Goal: Find specific page/section: Find specific page/section

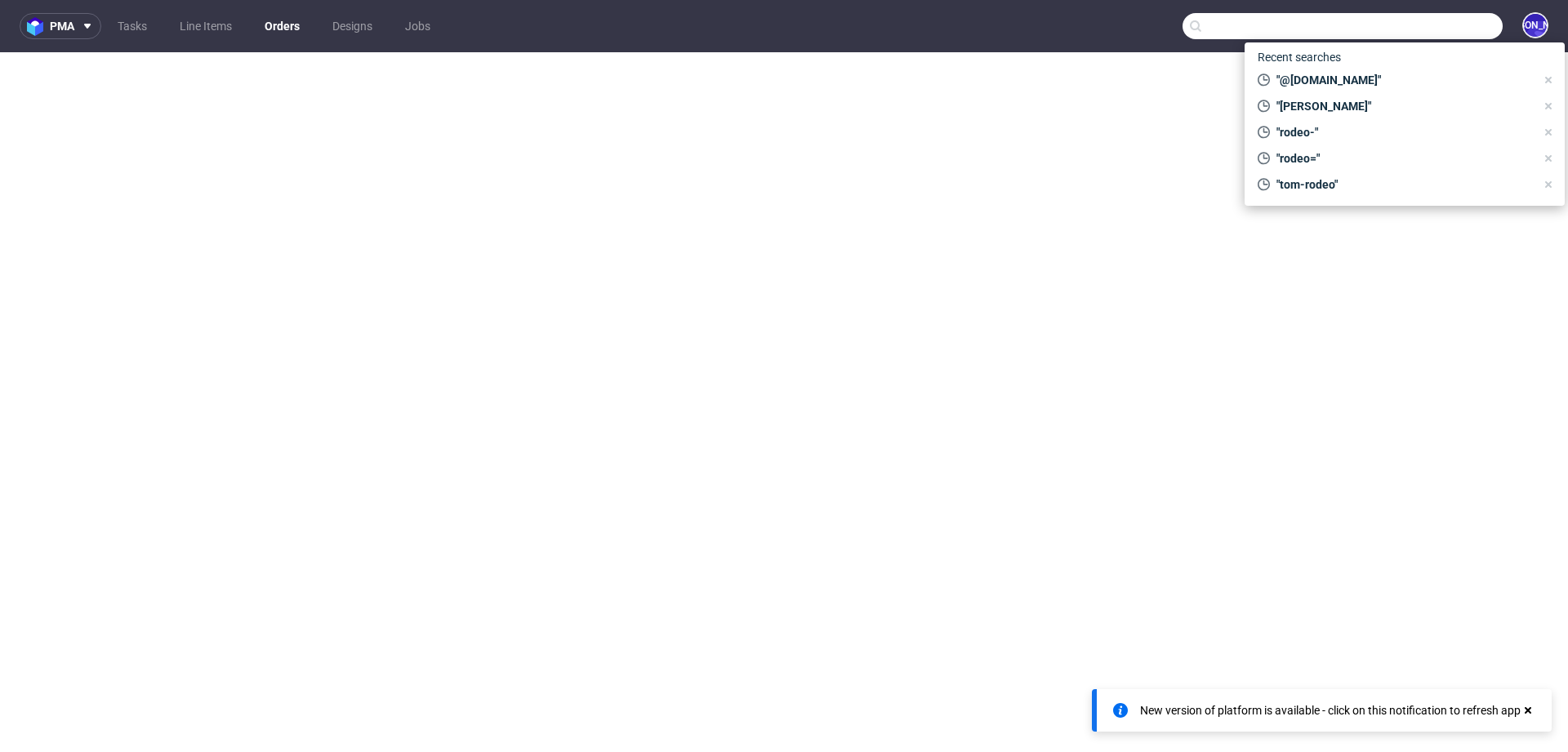
click at [1390, 31] on input "text" at bounding box center [1343, 26] width 320 height 26
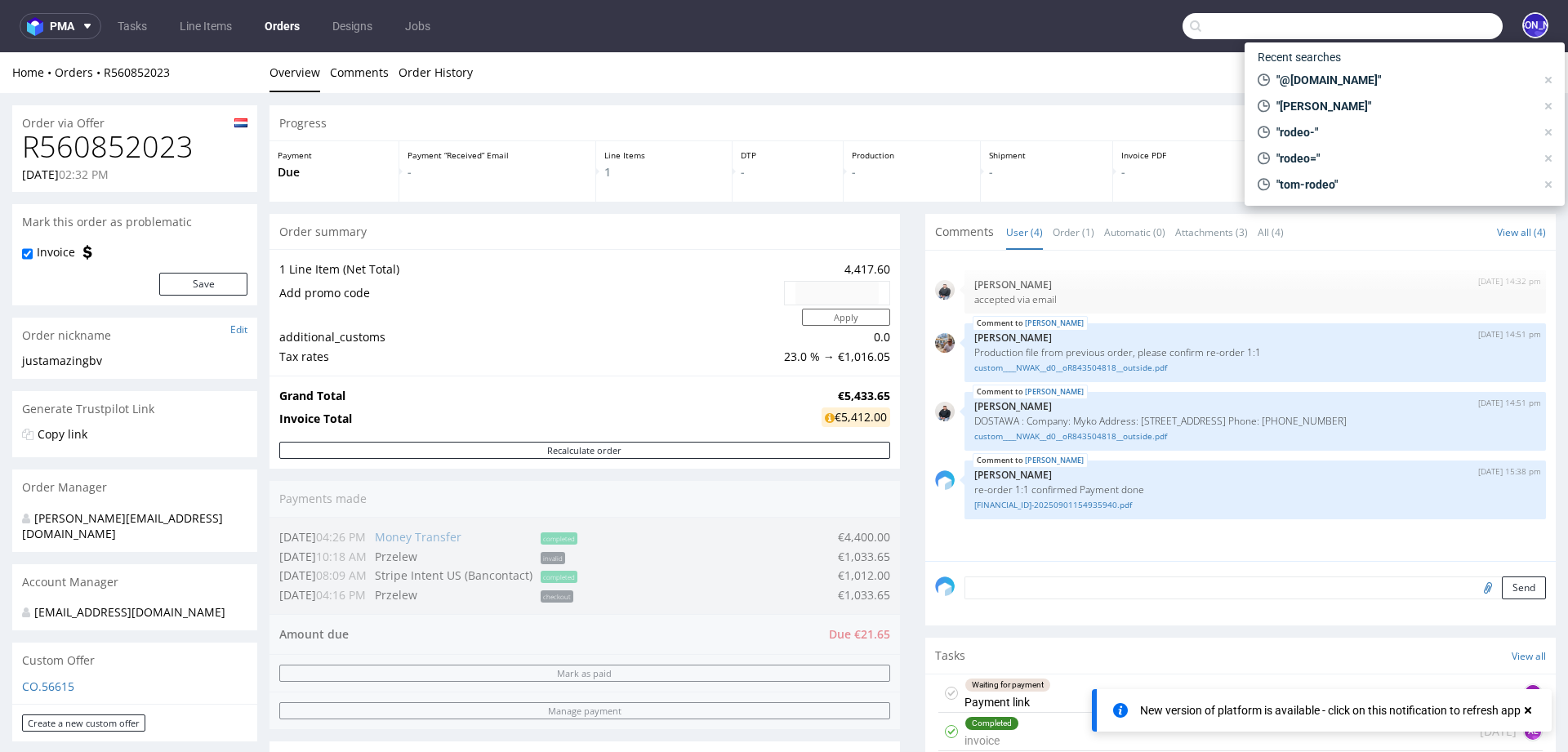
scroll to position [524, 0]
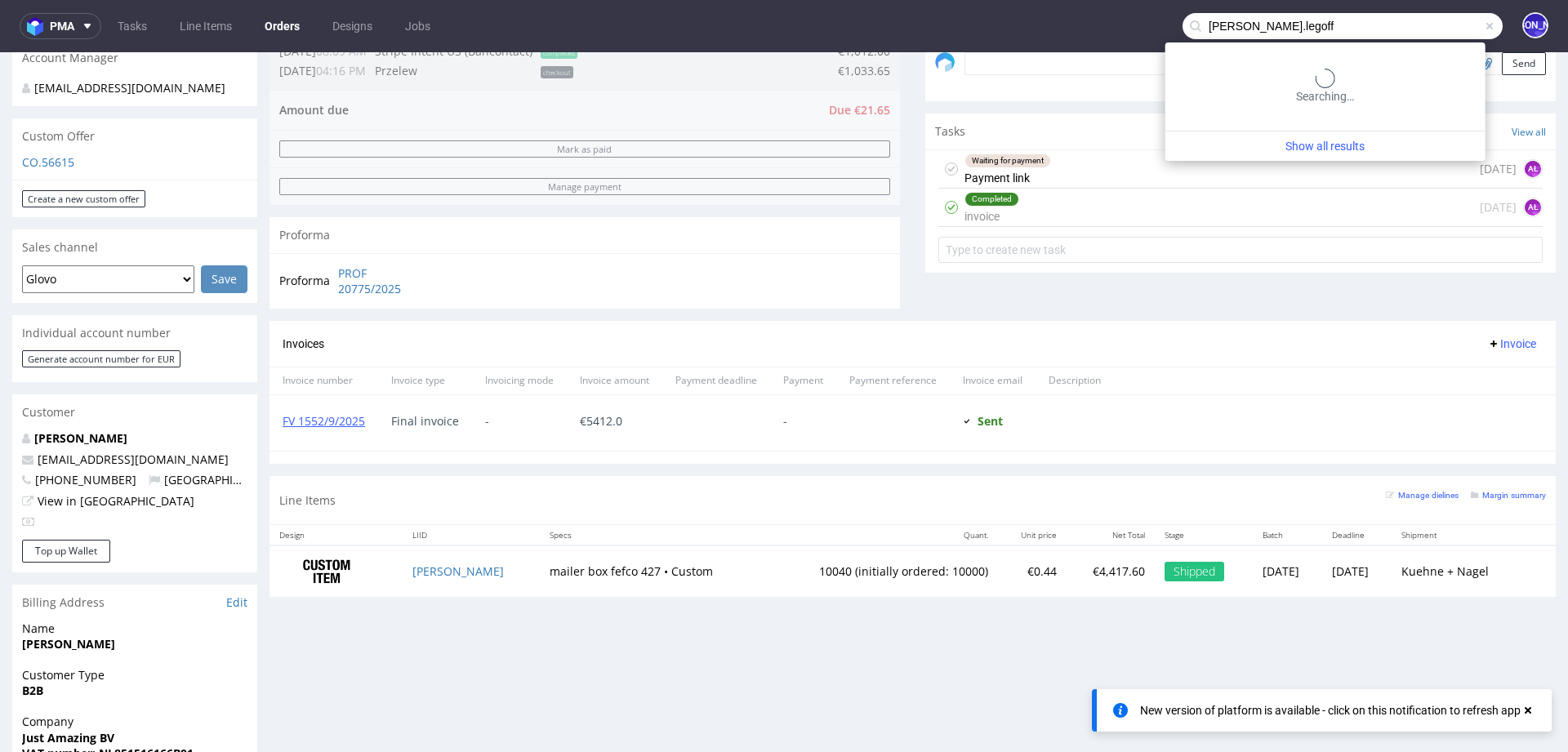
type input "felix.legoff"
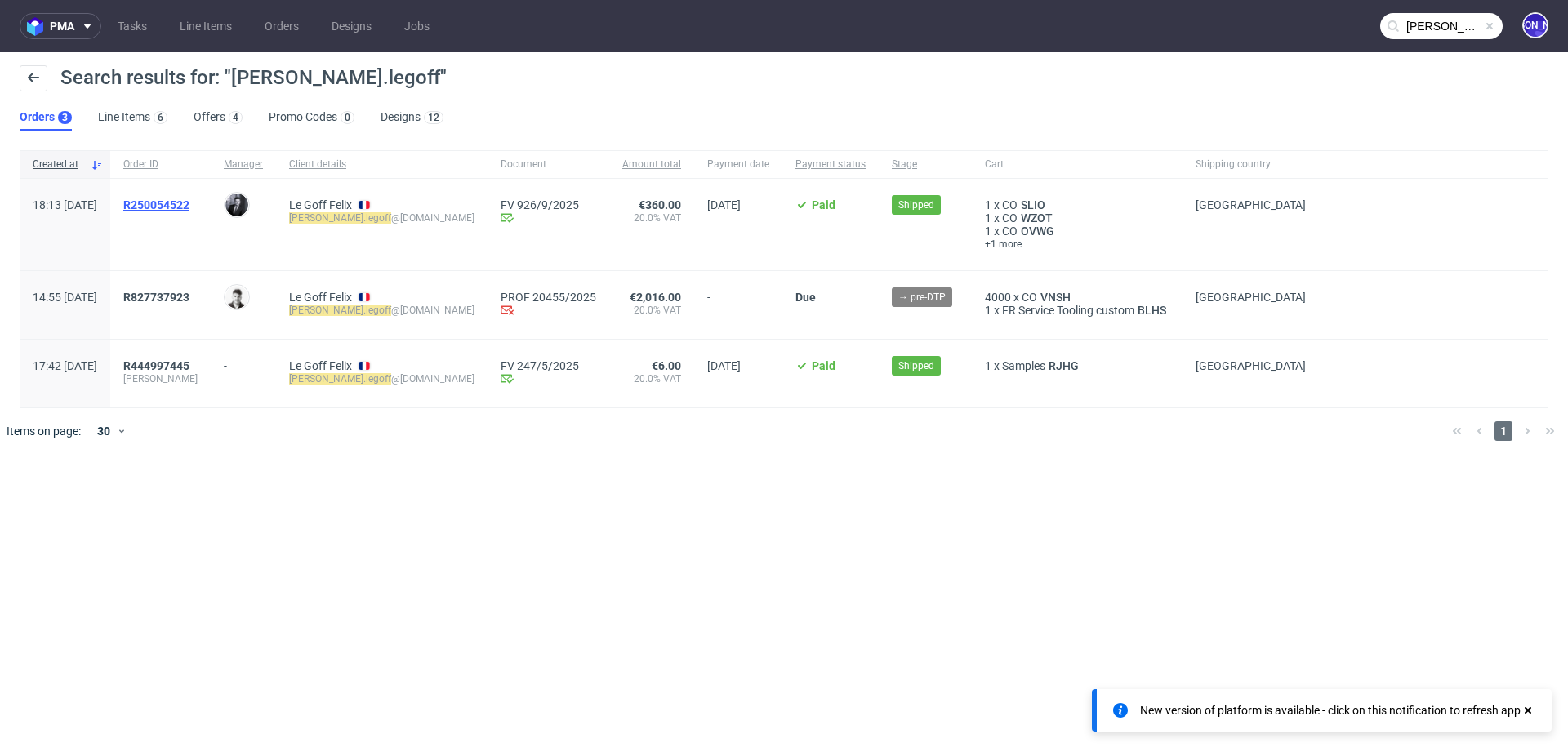
click at [190, 198] on span "R250054522" at bounding box center [155, 205] width 66 height 13
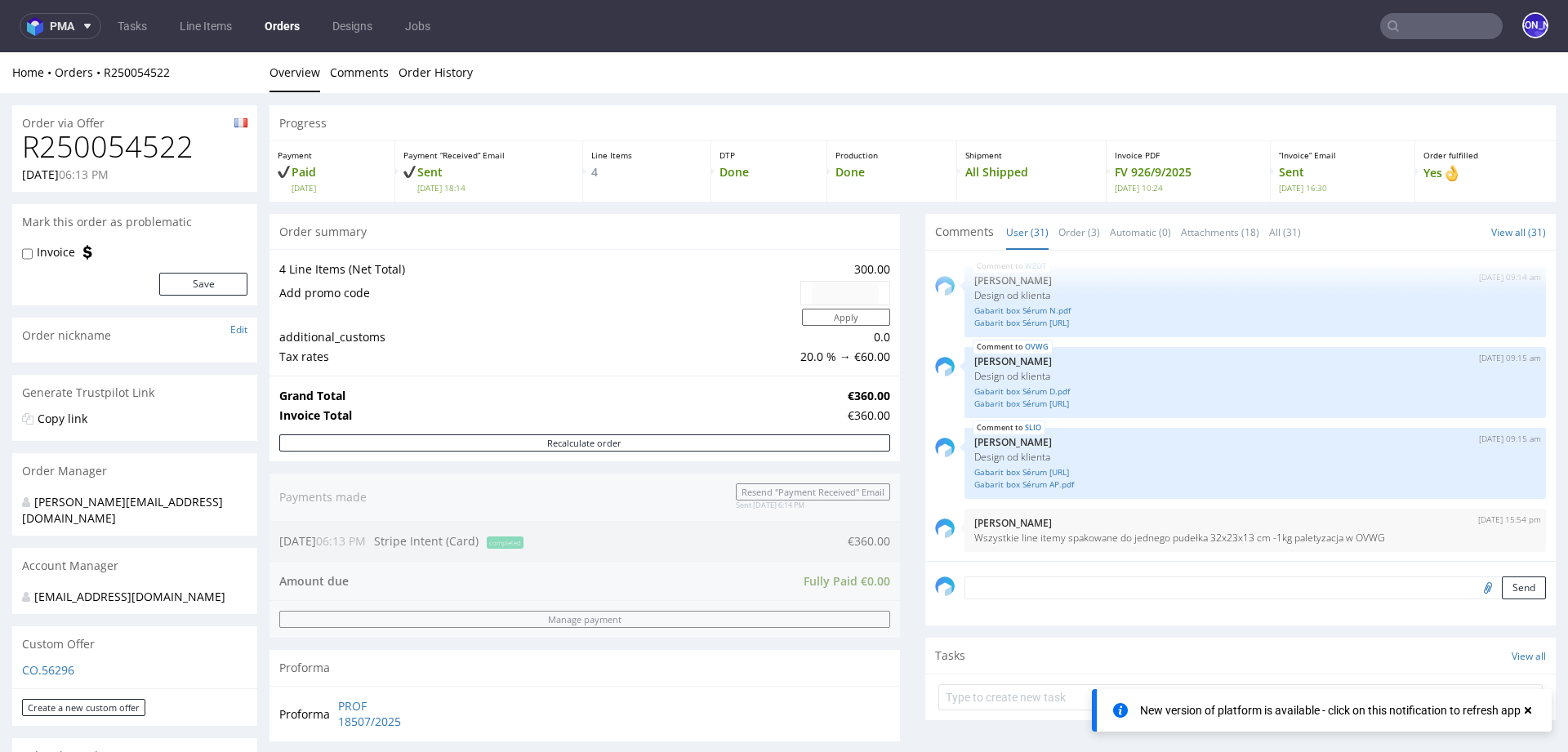
type input "felix.legoff"
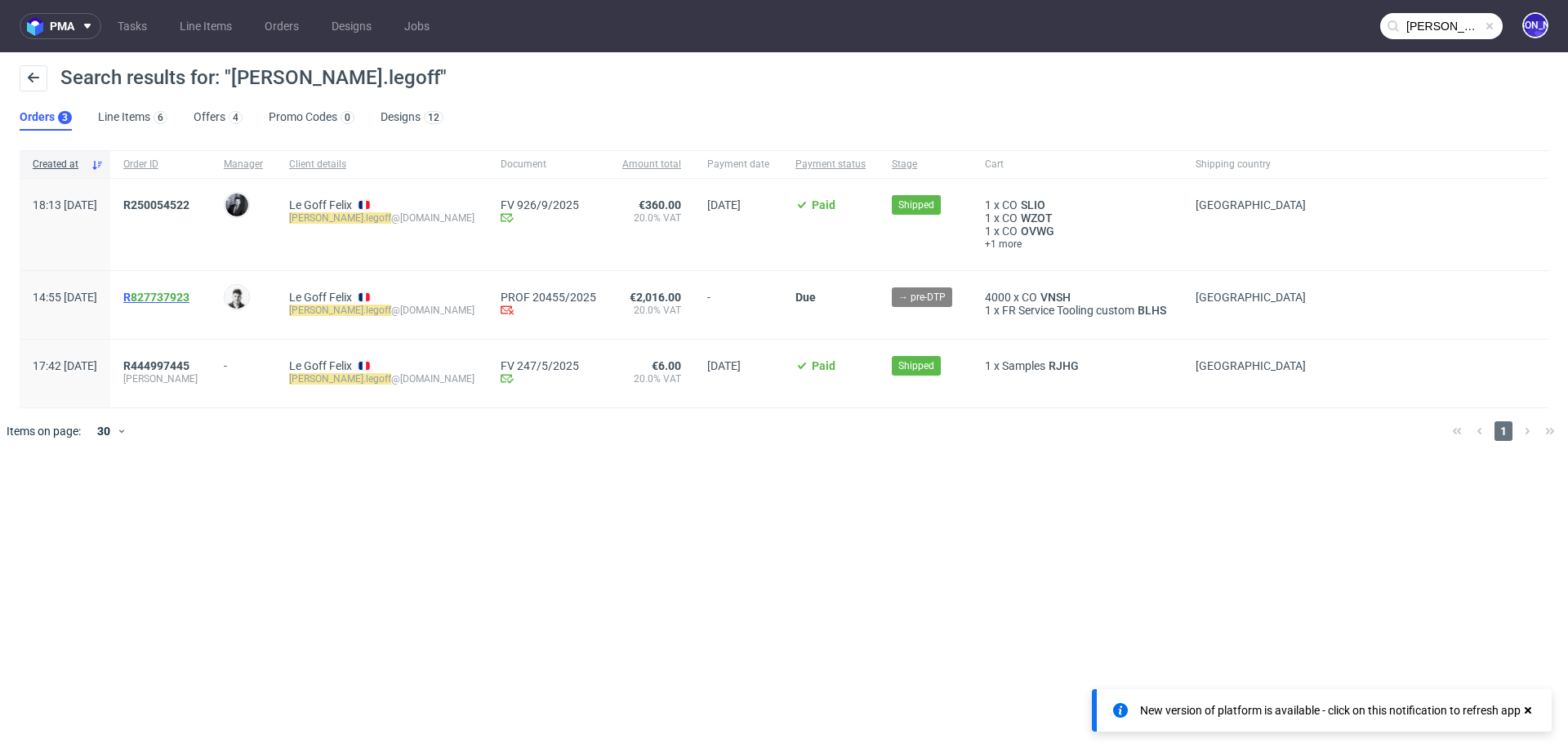
click at [169, 295] on span "R 827737923" at bounding box center [155, 297] width 66 height 13
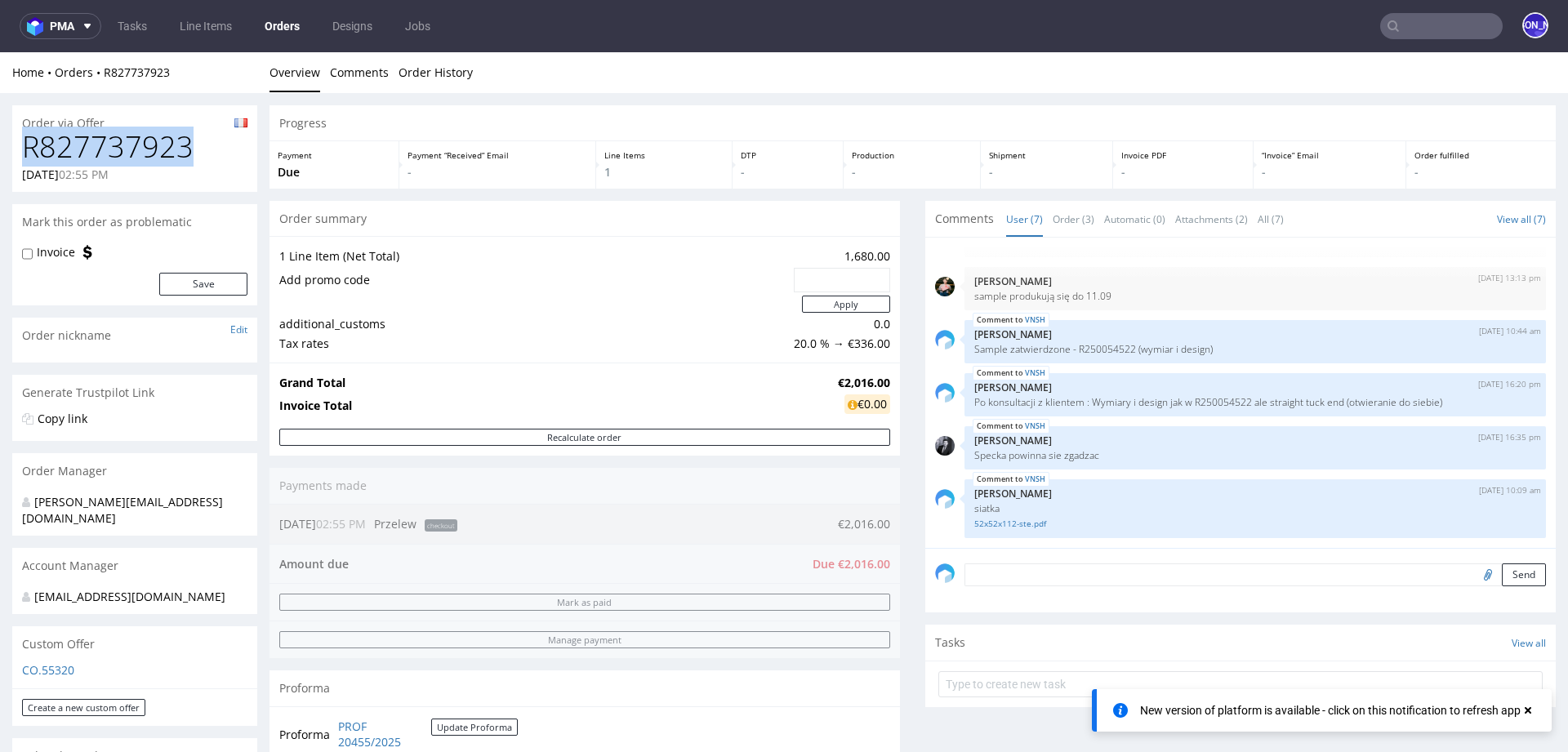
drag, startPoint x: 204, startPoint y: 145, endPoint x: 0, endPoint y: 145, distance: 204.0
copy h1 "R827737923"
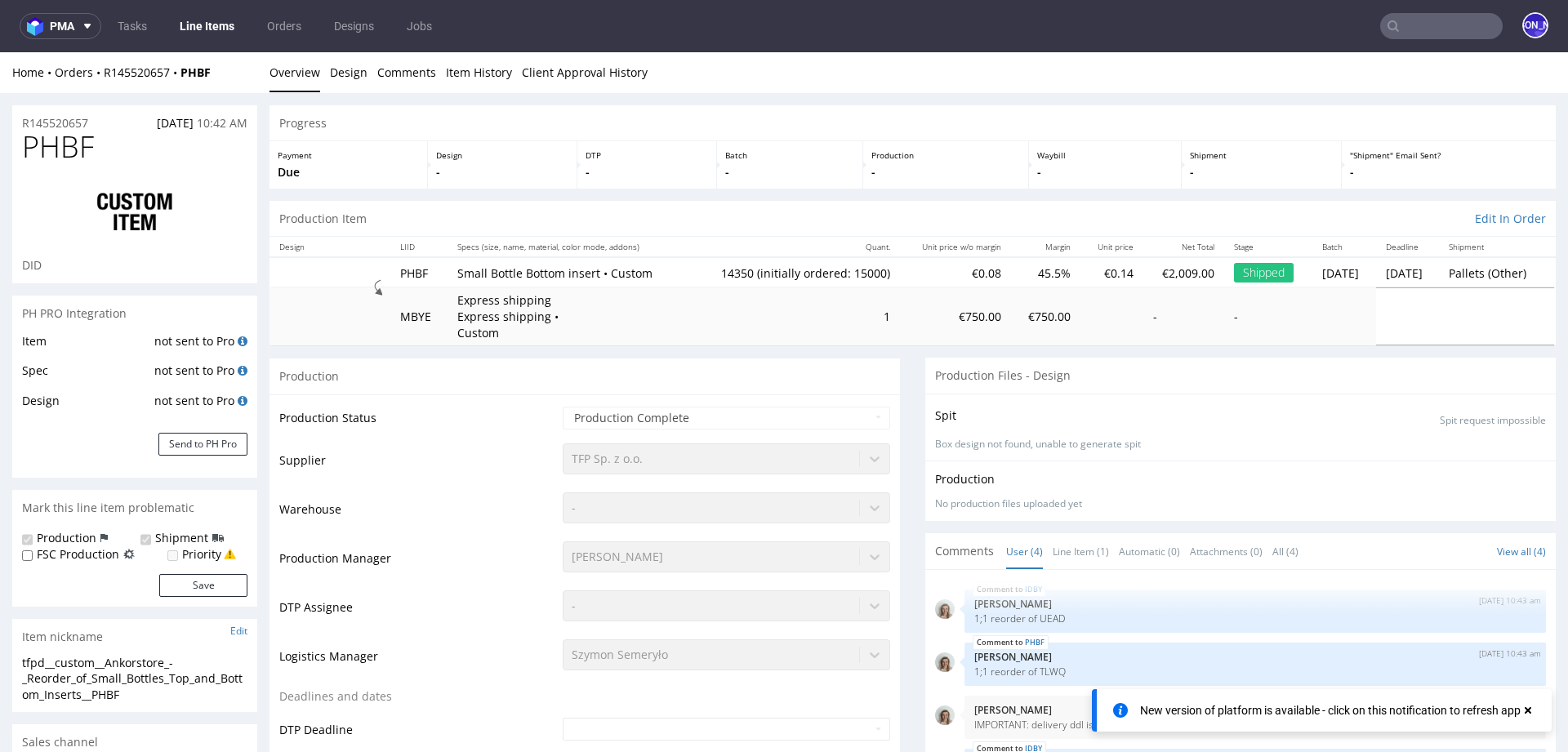
click at [1386, 17] on input "text" at bounding box center [1441, 26] width 123 height 26
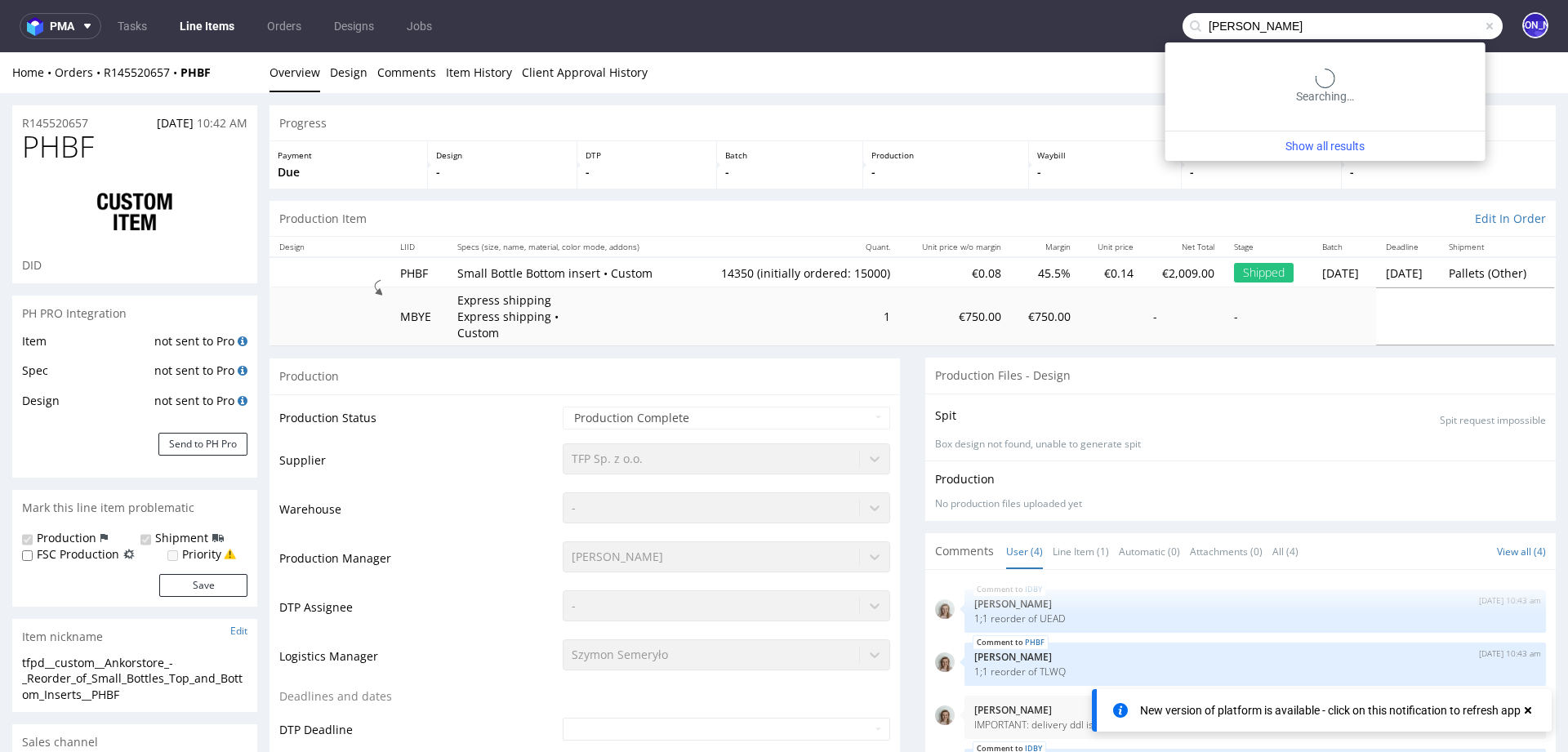
type input "[PERSON_NAME]"
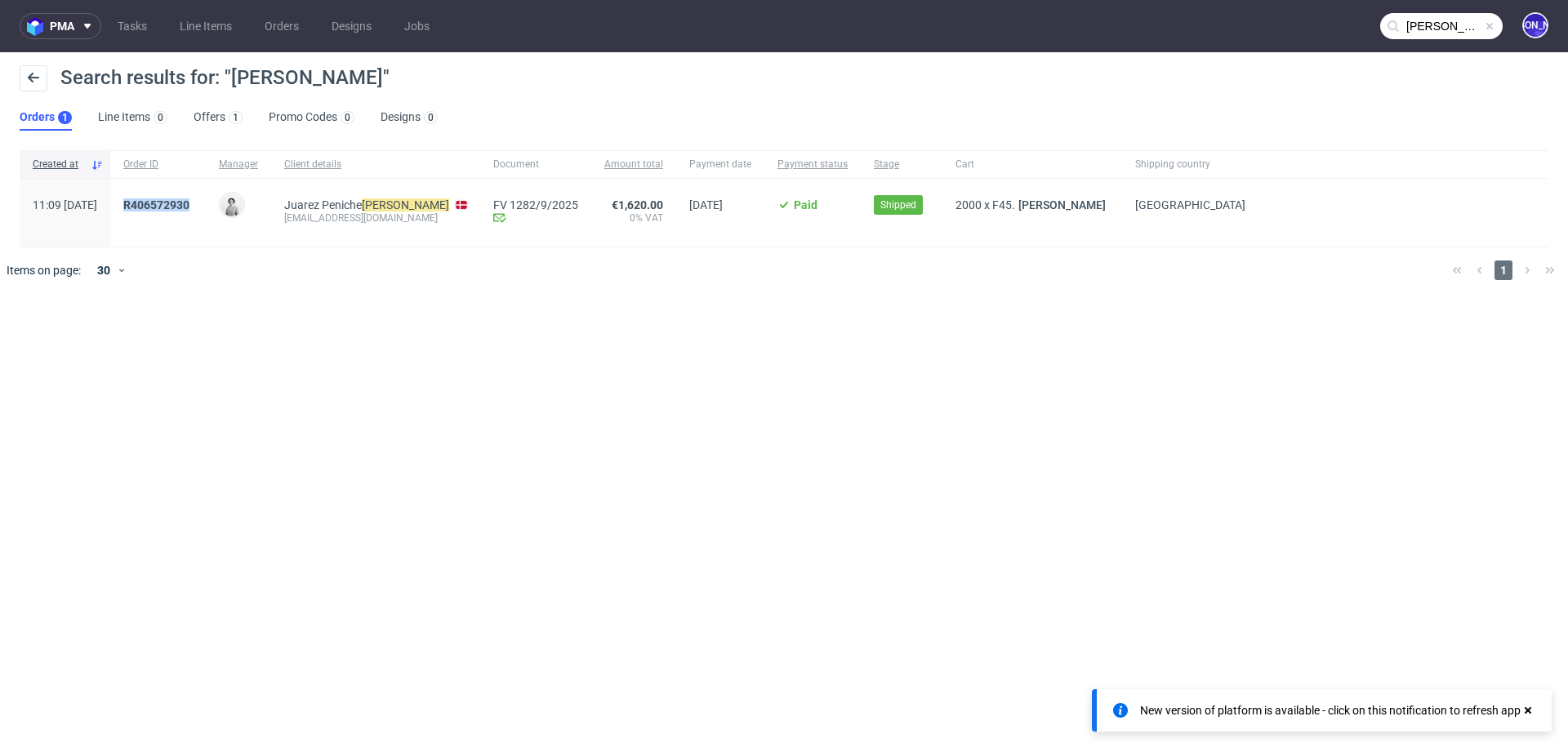
drag, startPoint x: 250, startPoint y: 202, endPoint x: 160, endPoint y: 202, distance: 90.0
click at [160, 202] on div "R406572930" at bounding box center [157, 212] width 96 height 68
copy span "R406572930"
